Goal: Task Accomplishment & Management: Manage account settings

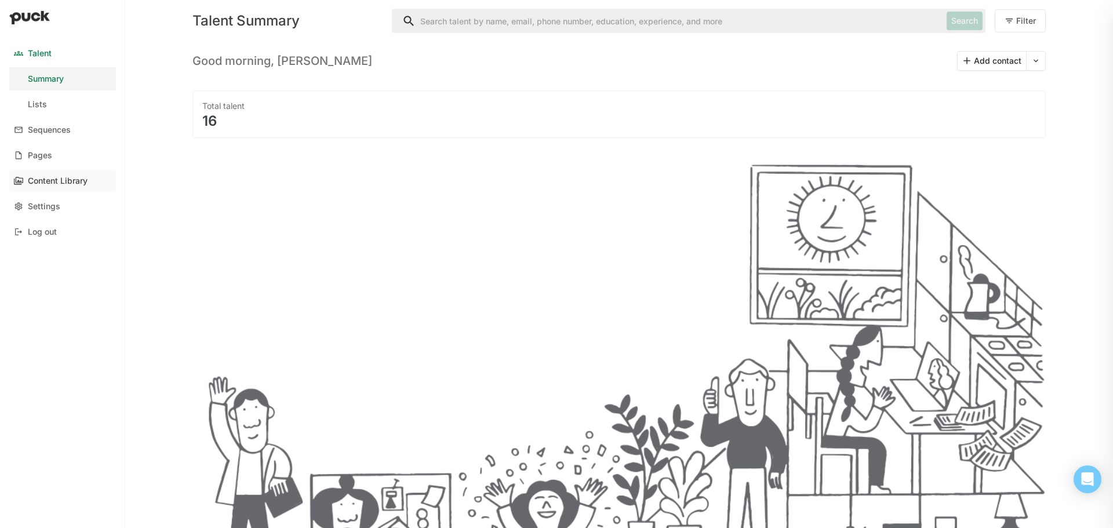
click at [57, 178] on div "Content Library" at bounding box center [58, 181] width 60 height 10
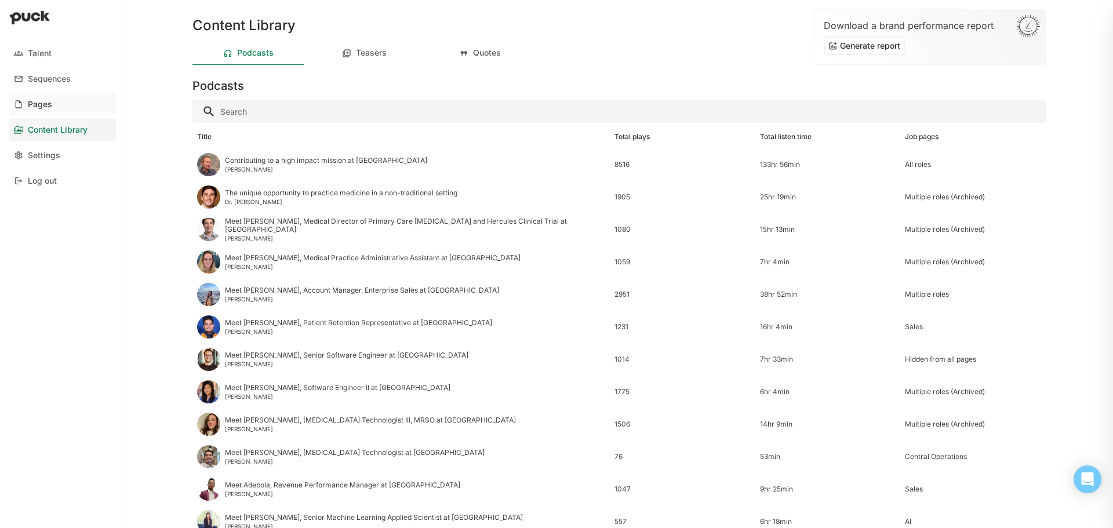
click at [62, 107] on link "Pages" at bounding box center [62, 104] width 107 height 23
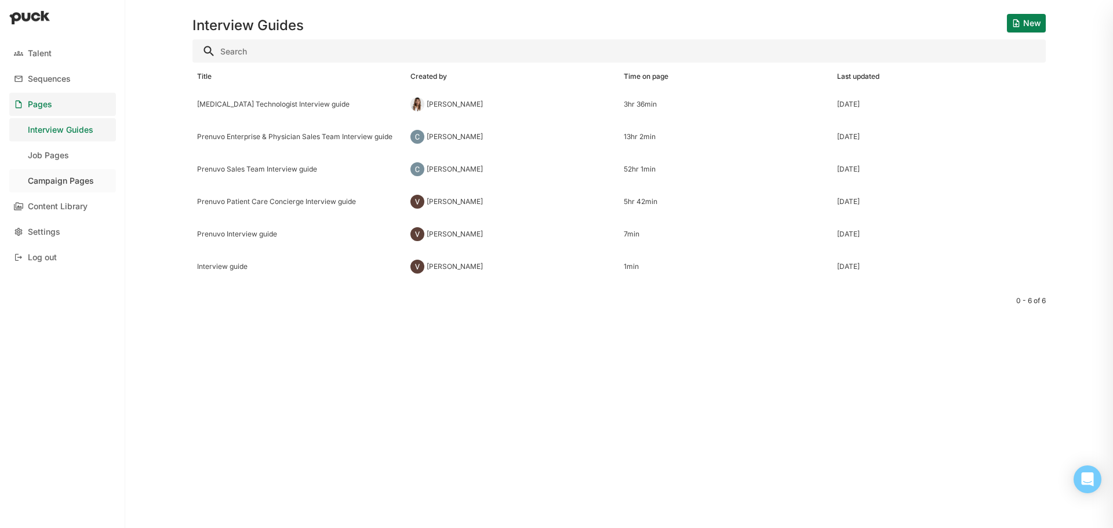
click at [64, 176] on div "Campaign Pages" at bounding box center [61, 181] width 66 height 10
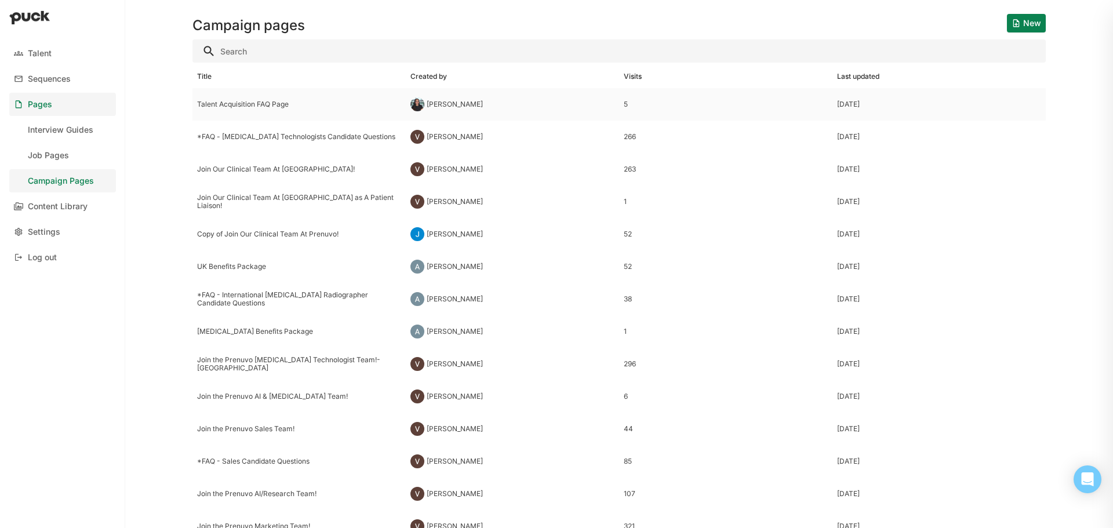
click at [537, 106] on div "[PERSON_NAME]" at bounding box center [512, 104] width 213 height 32
click at [537, 106] on html "Talent Sequences Pages Interview Guides Job Pages Campaign Pages Content Librar…" at bounding box center [556, 264] width 1113 height 528
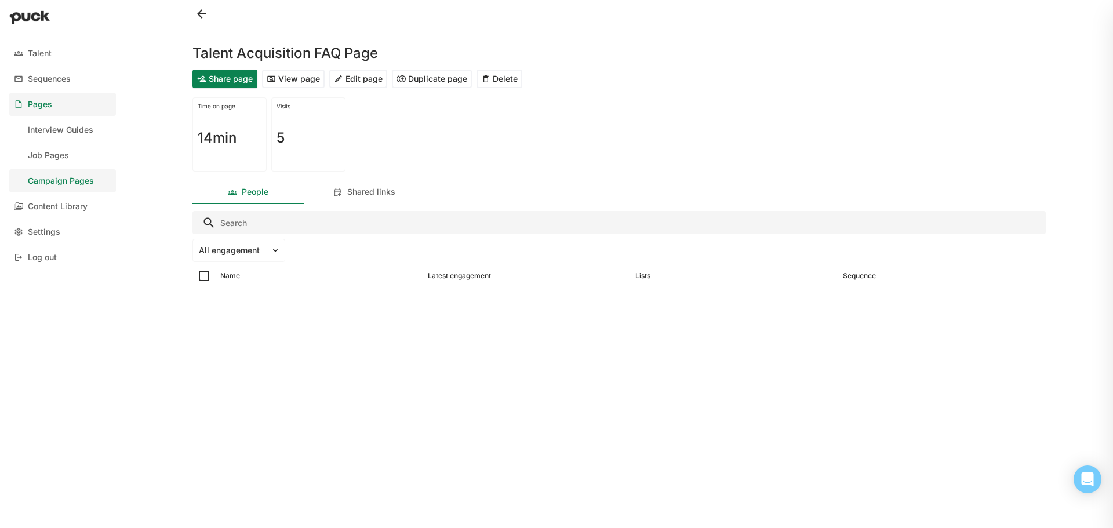
click at [364, 79] on button "Edit page" at bounding box center [358, 79] width 58 height 19
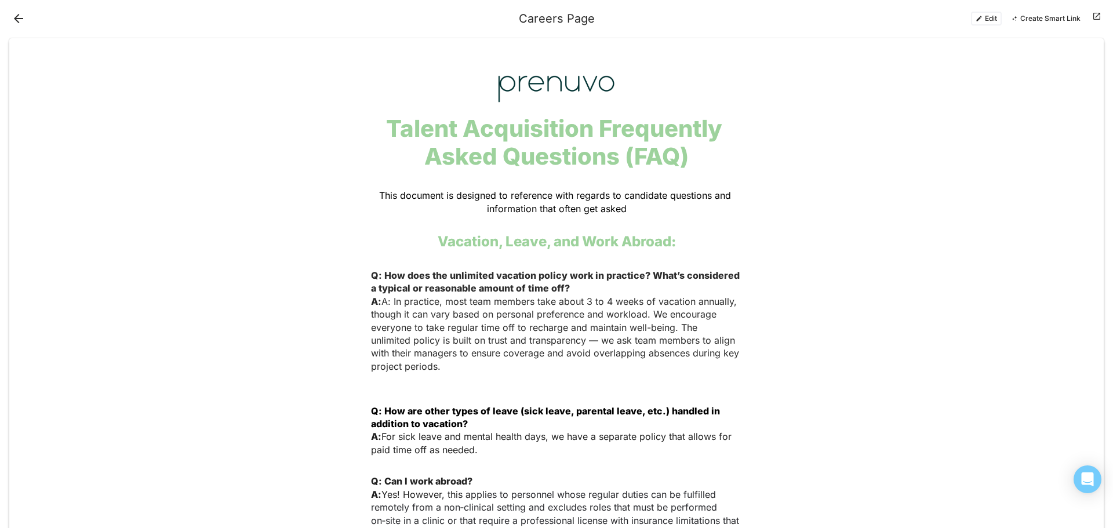
click at [982, 21] on button "Edit" at bounding box center [986, 19] width 31 height 14
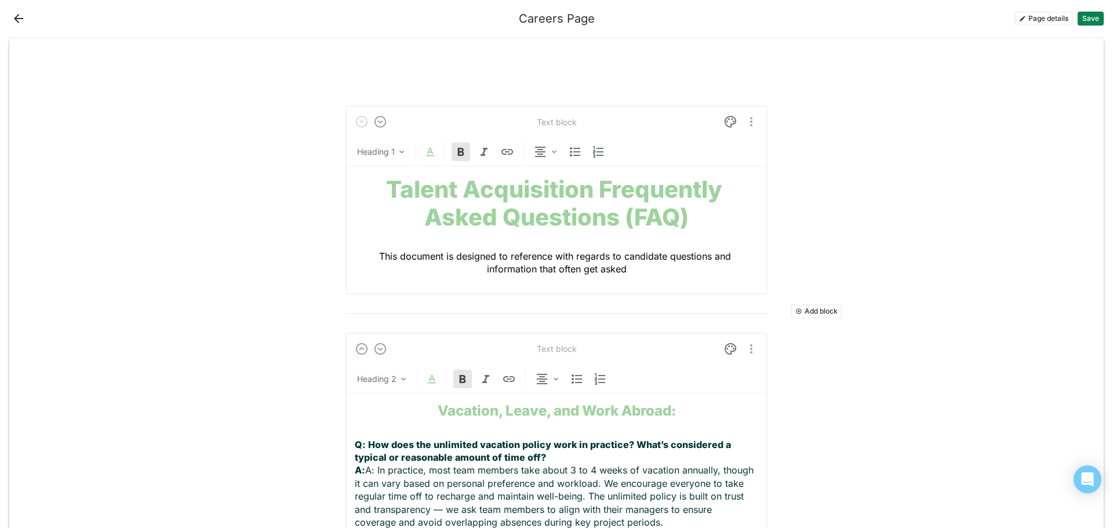
click at [832, 311] on button "Add block" at bounding box center [817, 311] width 52 height 14
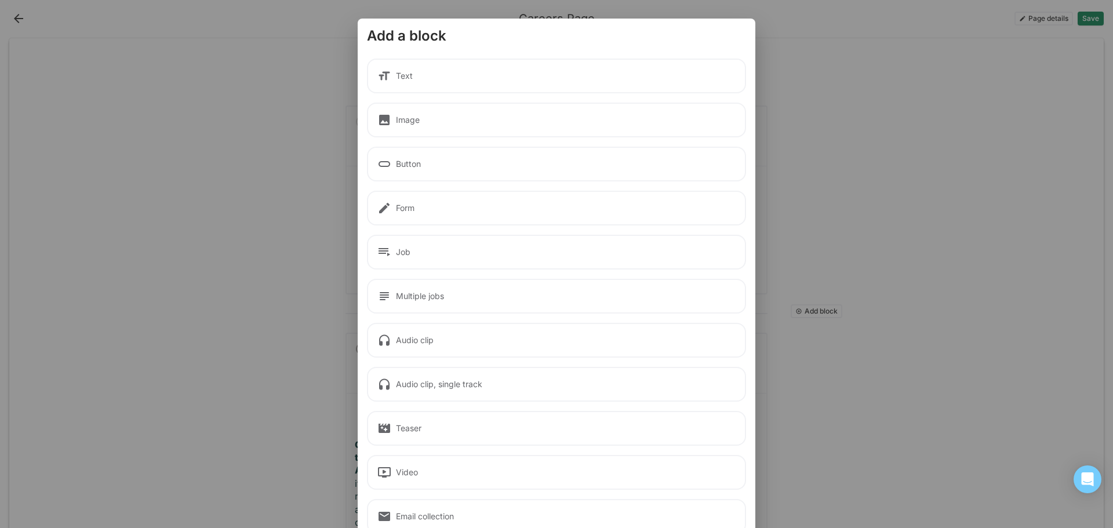
click at [470, 74] on div "Text" at bounding box center [556, 76] width 379 height 35
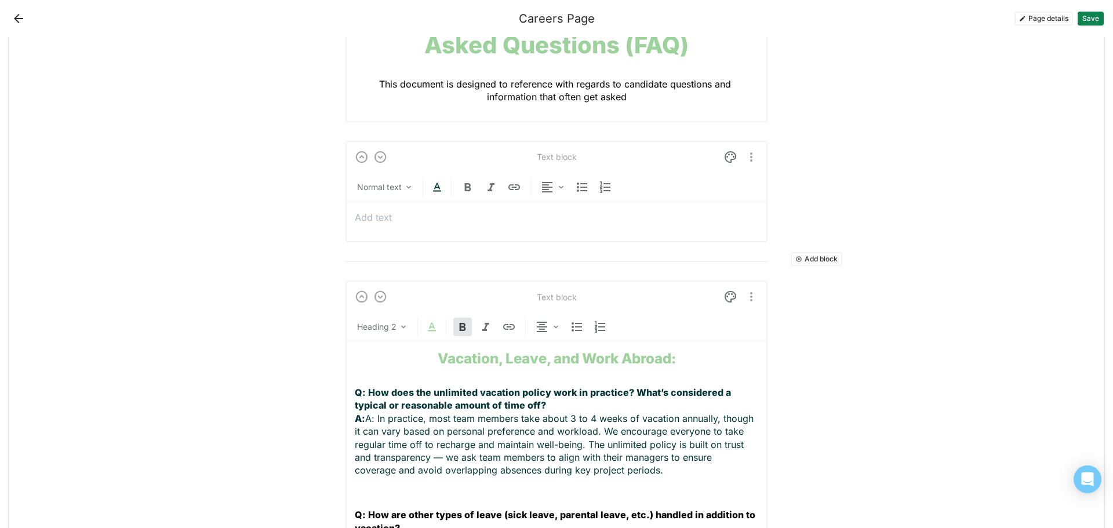
scroll to position [230, 0]
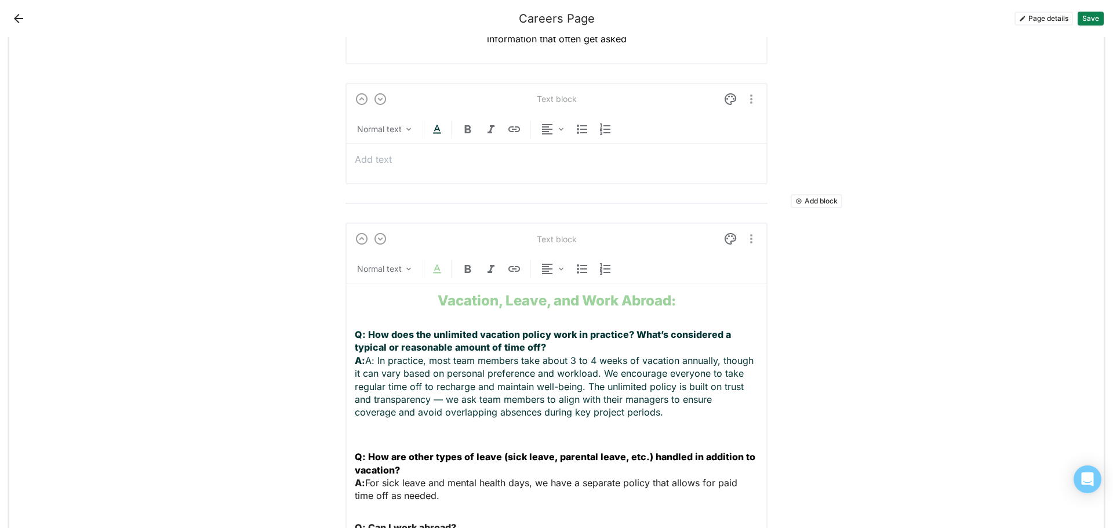
drag, startPoint x: 658, startPoint y: 413, endPoint x: 401, endPoint y: 294, distance: 284.2
copy div "Vacation, Leave, and Work Abroad: Q: How does the unlimited vacation policy wor…"
click at [494, 155] on p at bounding box center [556, 159] width 403 height 13
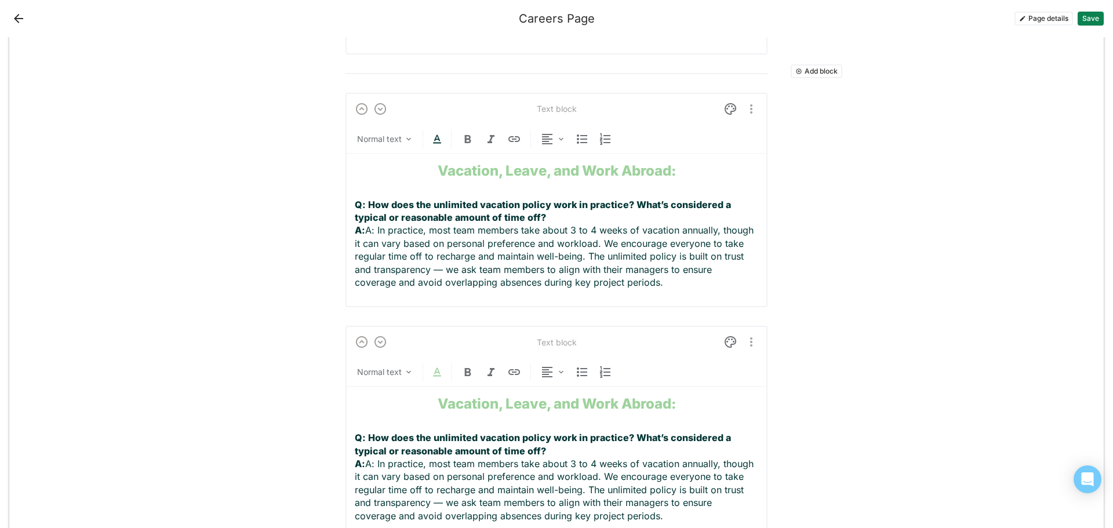
scroll to position [250, 0]
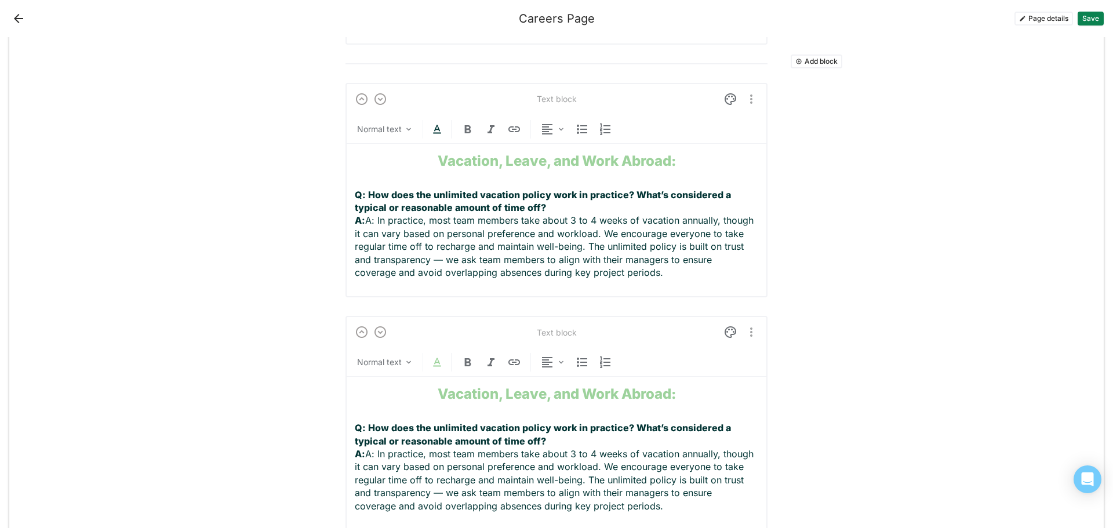
click at [657, 89] on div "Text block Normal text Vacation, Leave, and Work Abroad: Q: How does the unlimi…" at bounding box center [556, 190] width 422 height 215
drag, startPoint x: 546, startPoint y: 95, endPoint x: 548, endPoint y: 122, distance: 26.7
click at [548, 122] on div "Text block Normal text Vacation, Leave, and Work Abroad: Q: How does the unlimi…" at bounding box center [556, 190] width 422 height 215
click at [643, 124] on div "Normal text" at bounding box center [556, 132] width 422 height 24
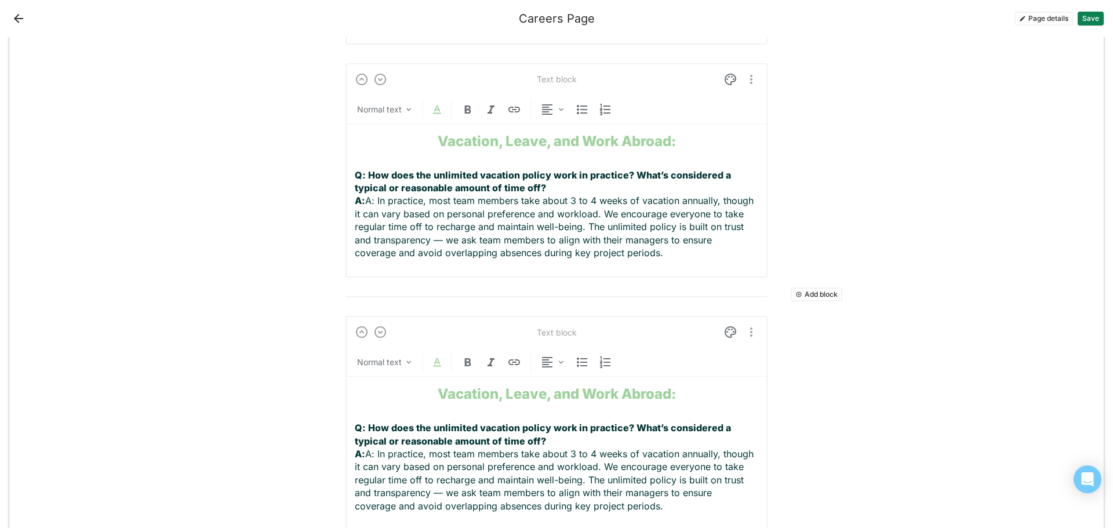
drag, startPoint x: 664, startPoint y: 252, endPoint x: 398, endPoint y: 142, distance: 287.7
click at [398, 142] on div "Vacation, Leave, and Work Abroad: Q: How does the unlimited vacation policy wor…" at bounding box center [556, 196] width 403 height 145
copy div "Vacation, Leave, and Work Abroad: Q: How does the unlimited vacation policy wor…"
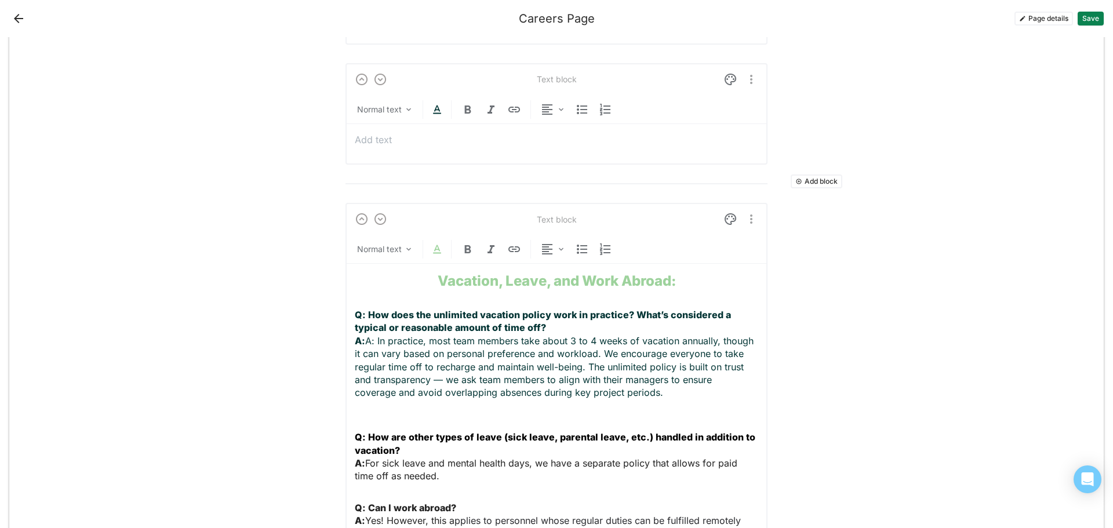
click at [745, 82] on img "More options" at bounding box center [751, 79] width 14 height 14
click at [723, 140] on div "Delete" at bounding box center [721, 138] width 24 height 10
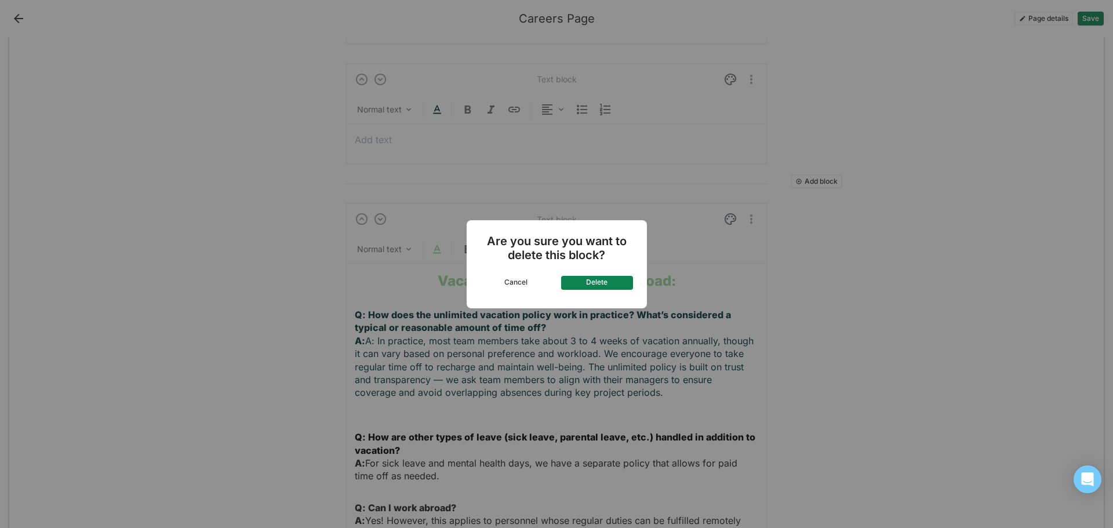
click at [599, 286] on button "Delete" at bounding box center [597, 283] width 72 height 14
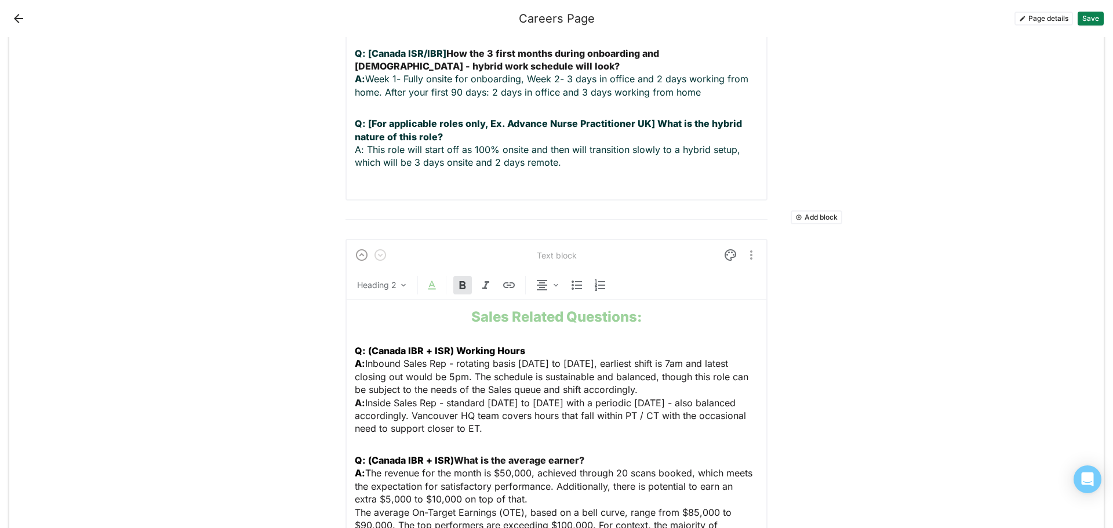
scroll to position [2162, 0]
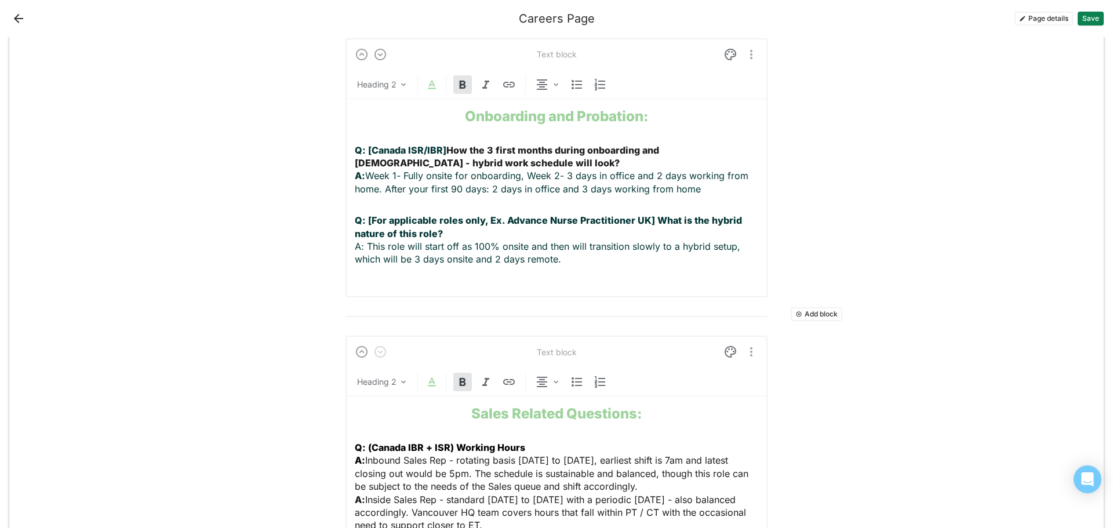
click at [824, 307] on button "Add block" at bounding box center [817, 314] width 52 height 14
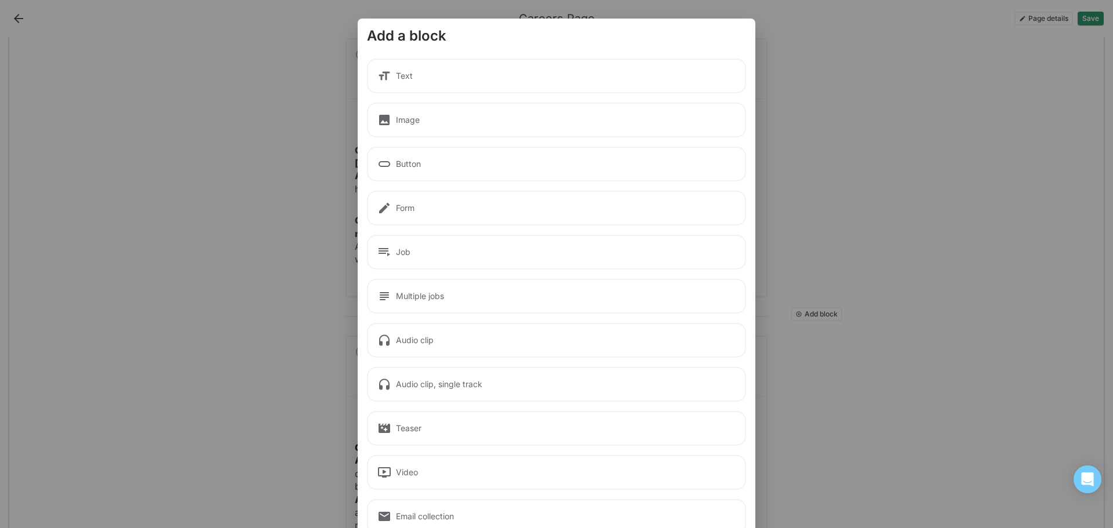
click at [485, 72] on div "Text" at bounding box center [556, 76] width 379 height 35
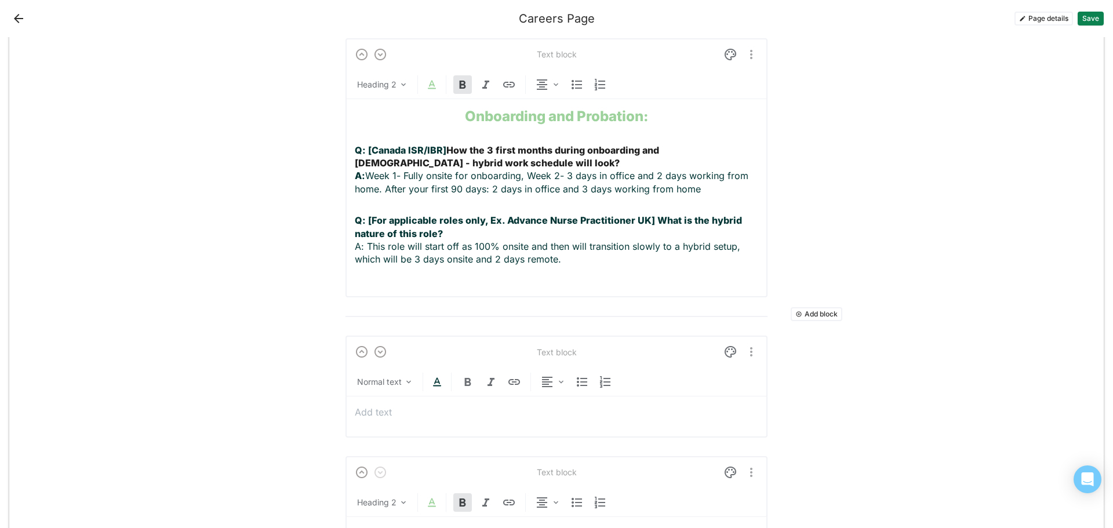
click at [457, 406] on p at bounding box center [556, 412] width 403 height 13
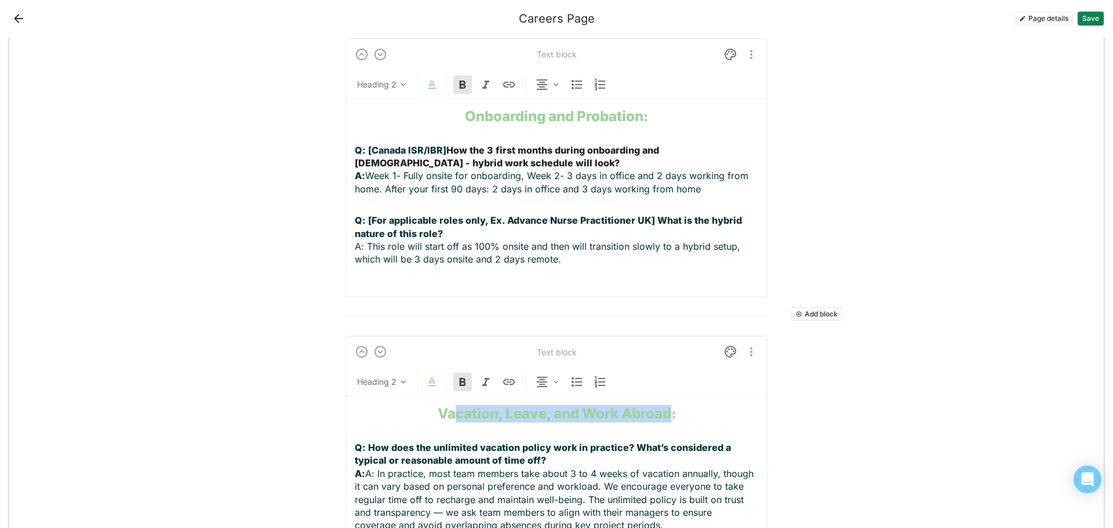
drag, startPoint x: 668, startPoint y: 360, endPoint x: 446, endPoint y: 363, distance: 222.6
click at [446, 405] on strong "Vacation, Leave, and Work Abroad:" at bounding box center [557, 413] width 238 height 17
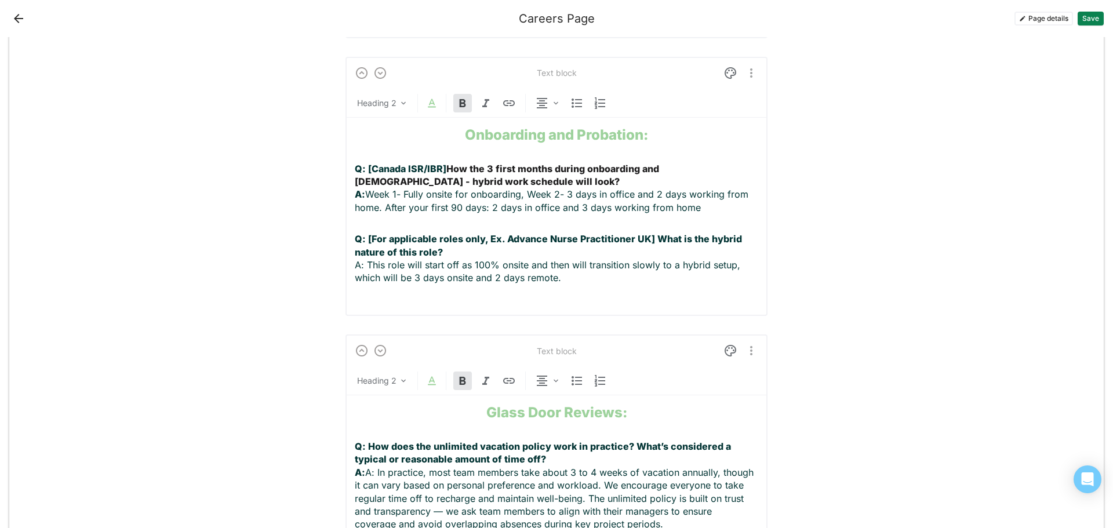
scroll to position [2143, 0]
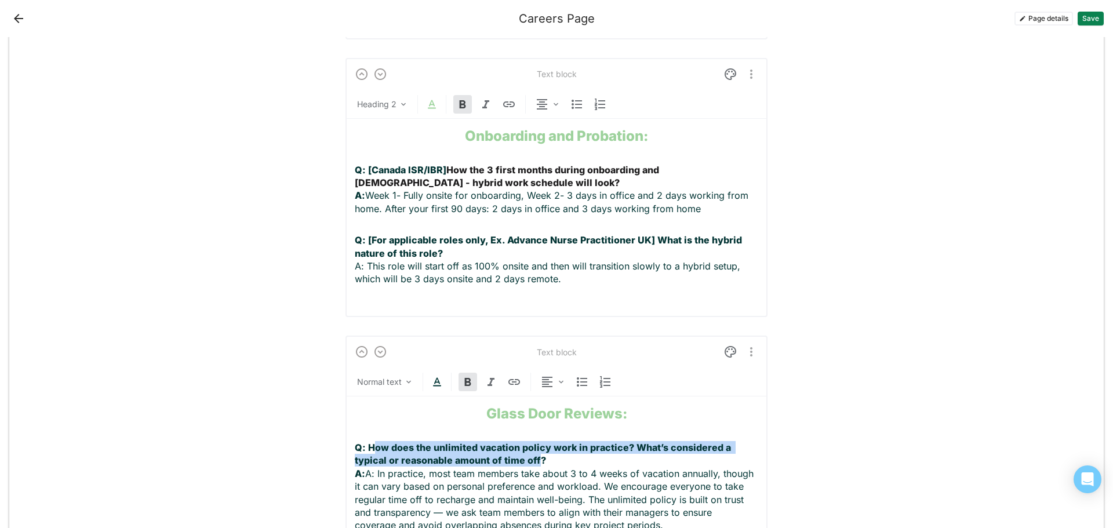
drag, startPoint x: 533, startPoint y: 408, endPoint x: 369, endPoint y: 399, distance: 164.3
click at [369, 442] on strong "Q: How does the unlimited vacation policy work in practice? What’s considered a…" at bounding box center [544, 454] width 378 height 24
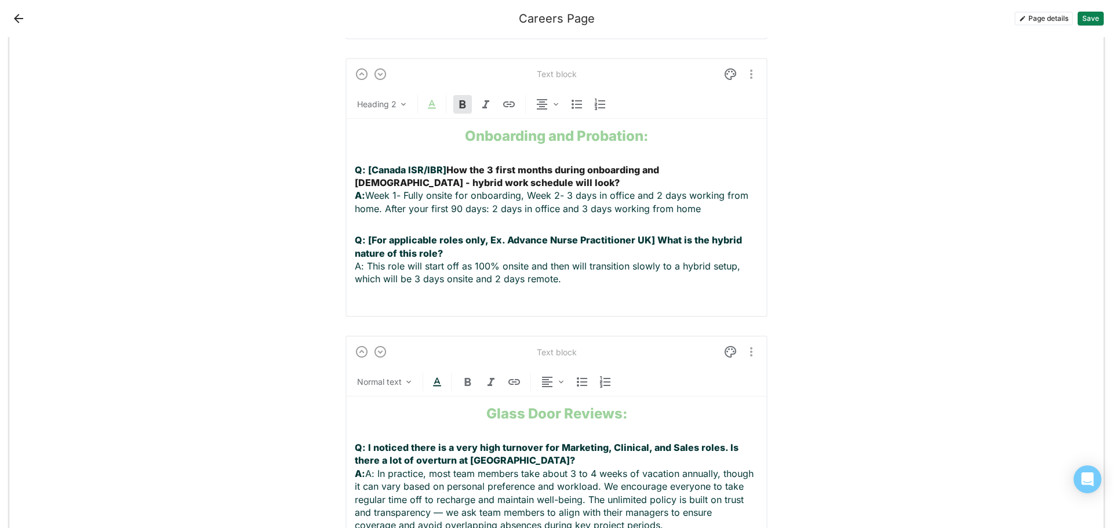
drag, startPoint x: 660, startPoint y: 476, endPoint x: 369, endPoint y: 423, distance: 295.8
click at [369, 441] on p "Q: I noticed there is a very high turnover for Marketing, Clinical, and Sales r…" at bounding box center [556, 486] width 403 height 91
click at [372, 441] on p "Q: I noticed there is a very high turnover for Marketing, Clinical, and Sales r…" at bounding box center [556, 486] width 403 height 91
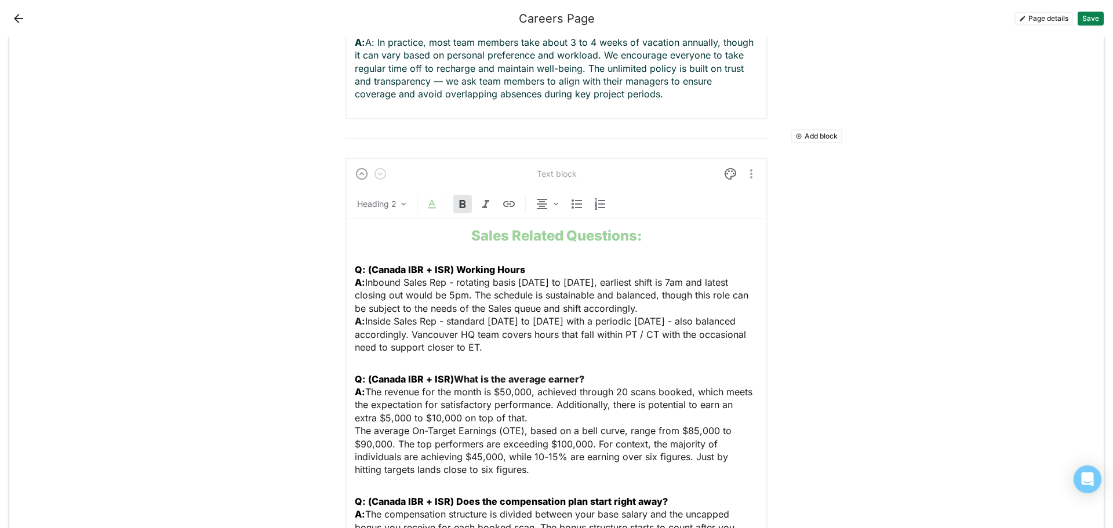
scroll to position [142, 0]
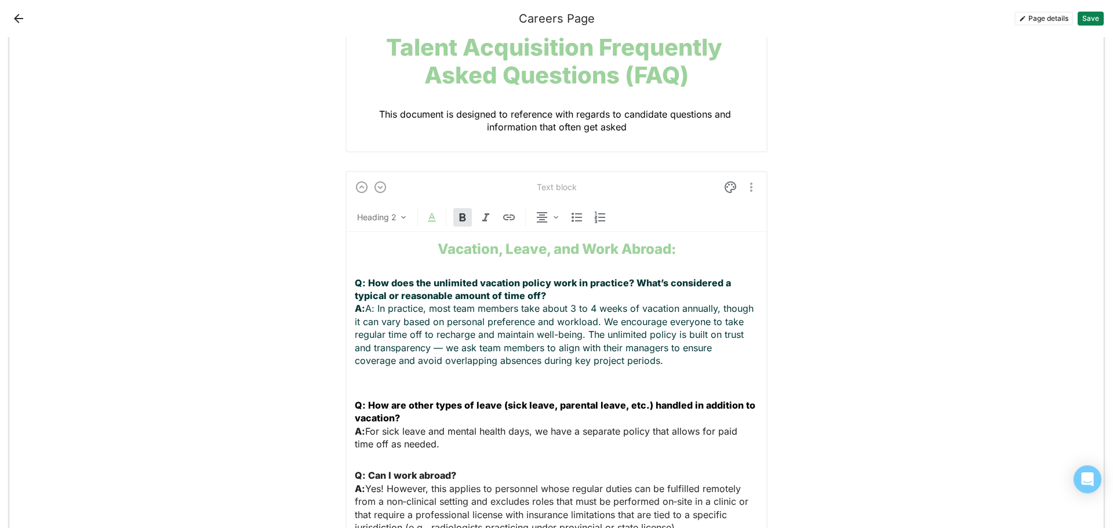
click at [371, 308] on p "Q: How does the unlimited vacation policy work in practice? What’s considered a…" at bounding box center [556, 328] width 403 height 104
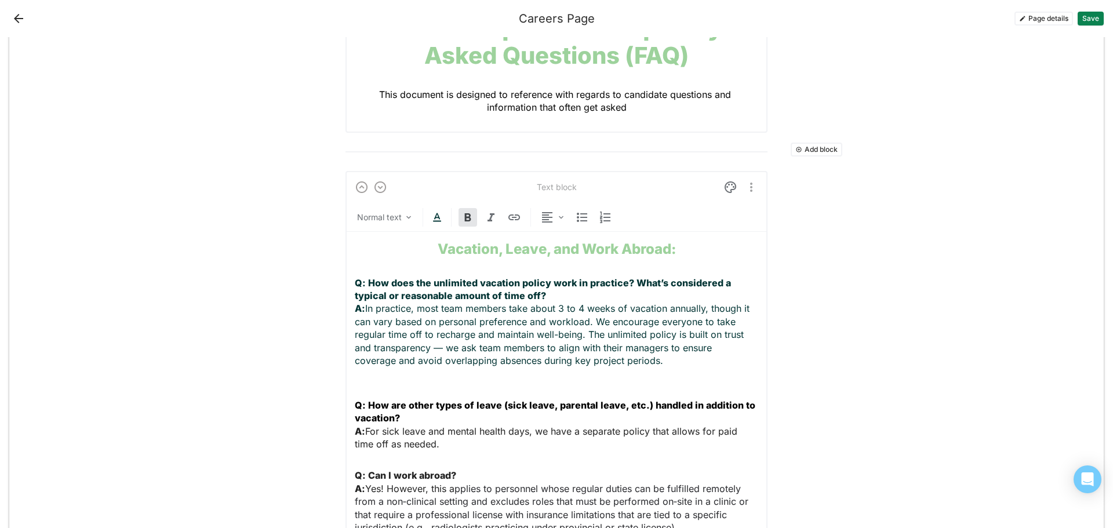
scroll to position [2302, 0]
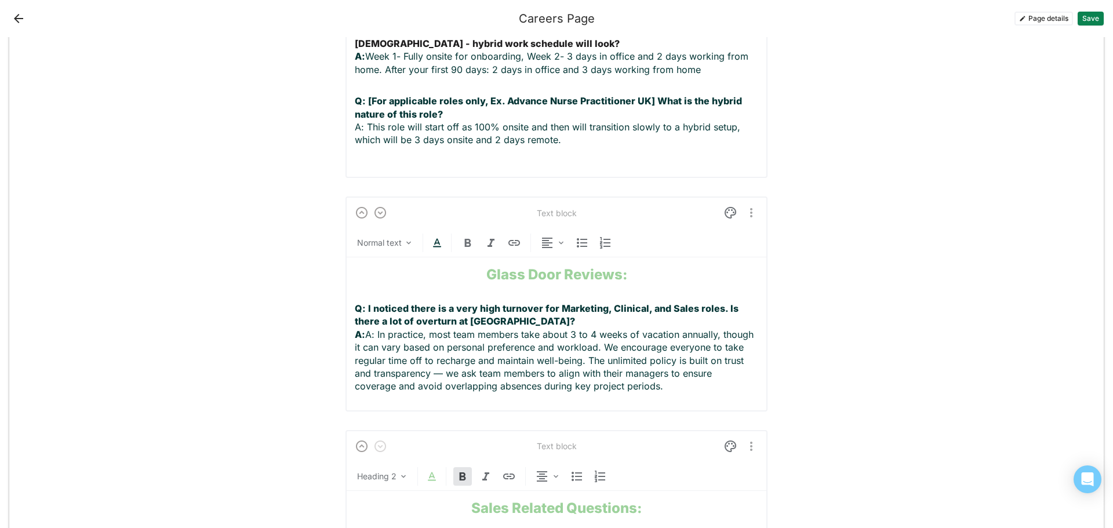
click at [369, 302] on p "Q: I noticed there is a very high turnover for Marketing, Clinical, and Sales r…" at bounding box center [556, 347] width 403 height 91
click at [373, 302] on p "Q: I noticed there is a very high turnover for Marketing, Clinical, and Sales r…" at bounding box center [556, 347] width 403 height 91
drag, startPoint x: 661, startPoint y: 338, endPoint x: 368, endPoint y: 282, distance: 298.5
click at [368, 302] on p "Q: I noticed there is a very high turnover for Marketing, Clinical, and Sales r…" at bounding box center [556, 347] width 403 height 91
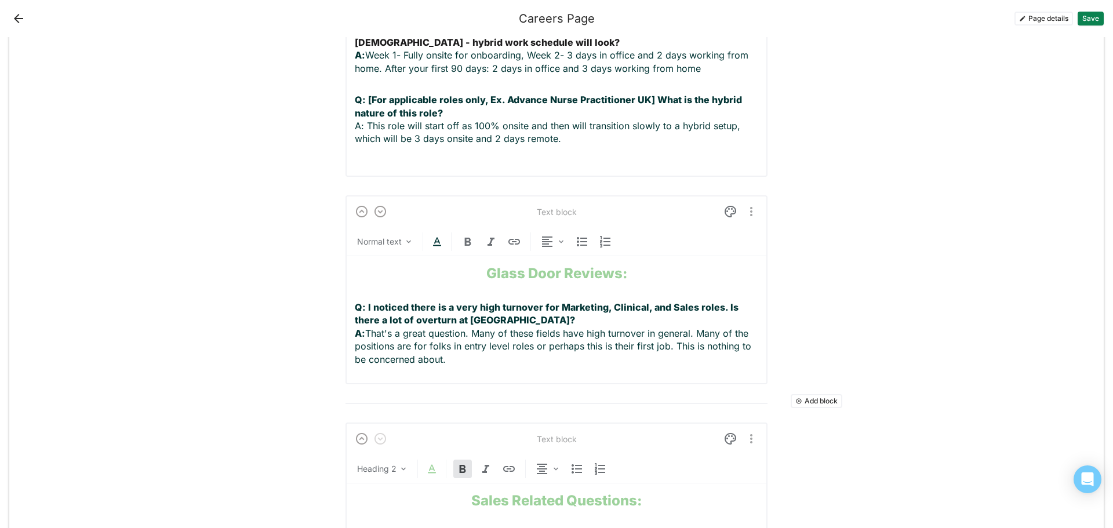
scroll to position [2282, 0]
drag, startPoint x: 457, startPoint y: 306, endPoint x: 343, endPoint y: 259, distance: 122.9
click at [345, 259] on div "Text block Normal text Glass Door Reviews: Q: I noticed there is a very high tu…" at bounding box center [556, 290] width 422 height 189
copy p "Q: I noticed there is a very high turnover for Marketing, Clinical, and Sales r…"
click at [482, 311] on p "Q: I noticed there is a very high turnover for Marketing, Clinical, and Sales r…" at bounding box center [556, 334] width 403 height 65
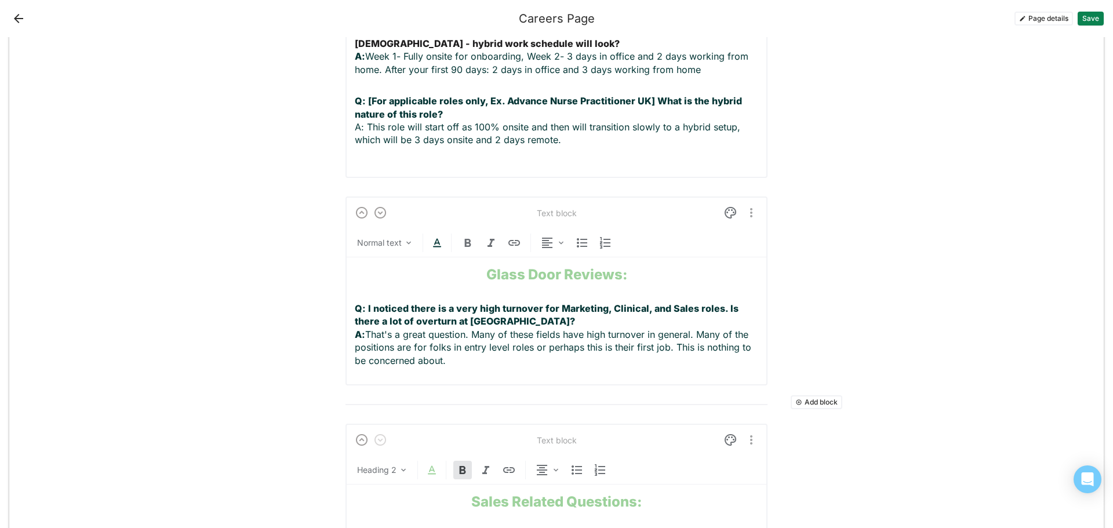
click at [1093, 17] on button "Save" at bounding box center [1090, 19] width 26 height 14
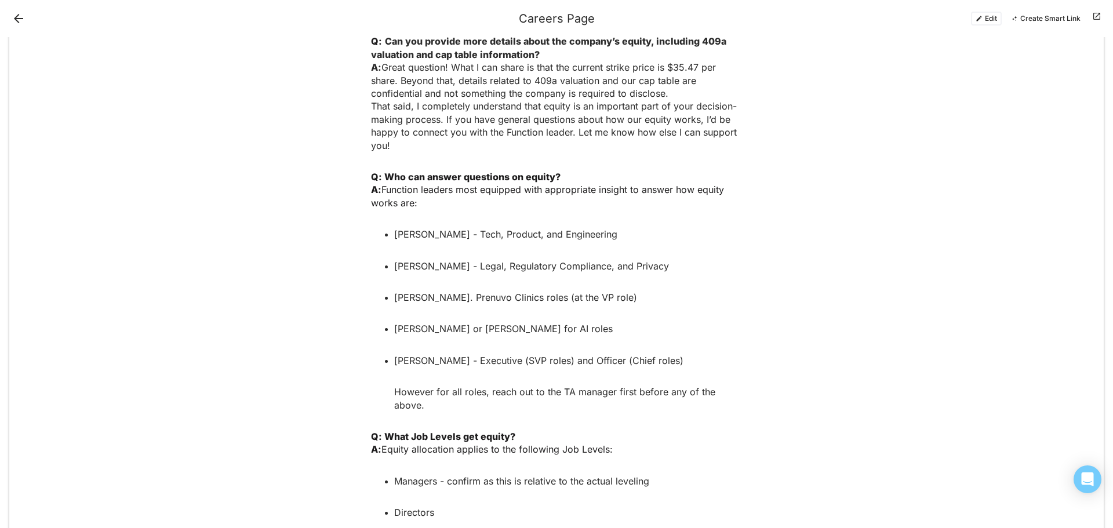
scroll to position [1181, 0]
